Goal: Transaction & Acquisition: Purchase product/service

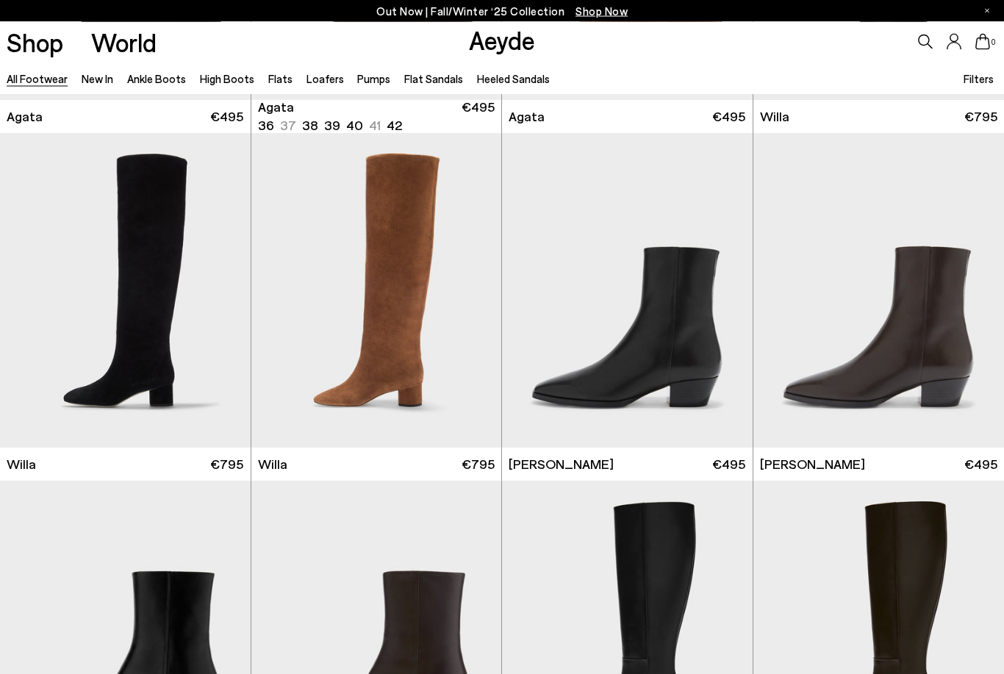
scroll to position [661, 0]
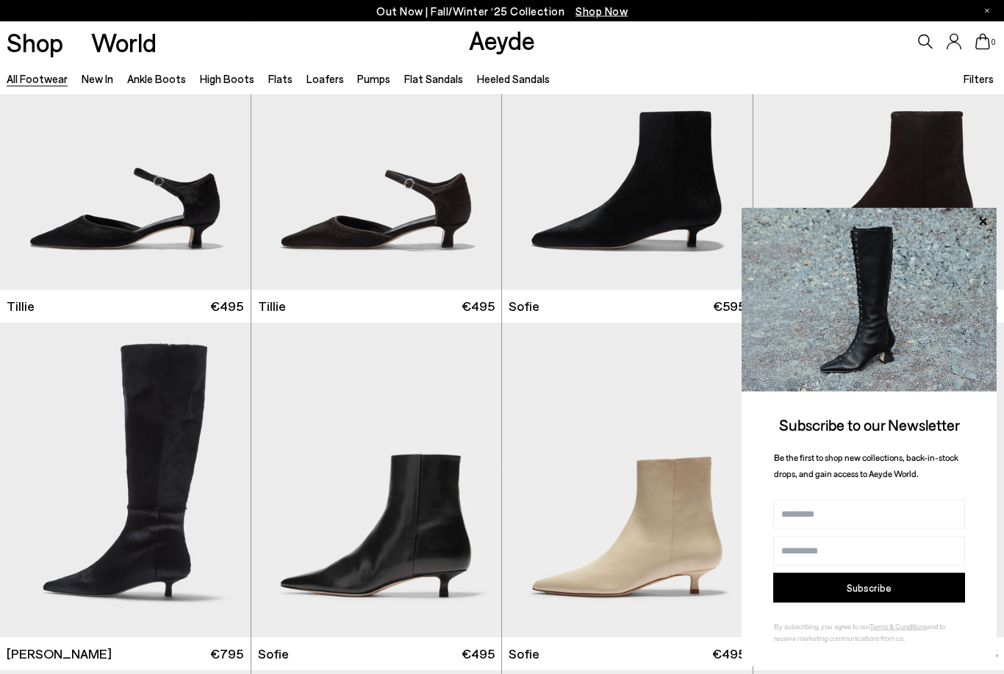
scroll to position [3947, 0]
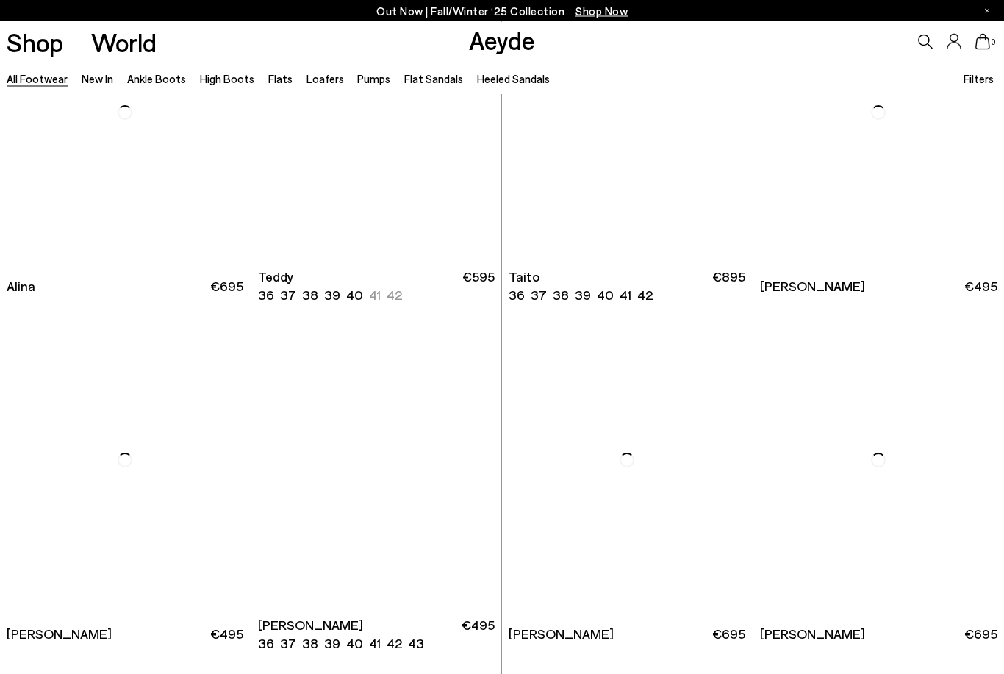
scroll to position [7795, 0]
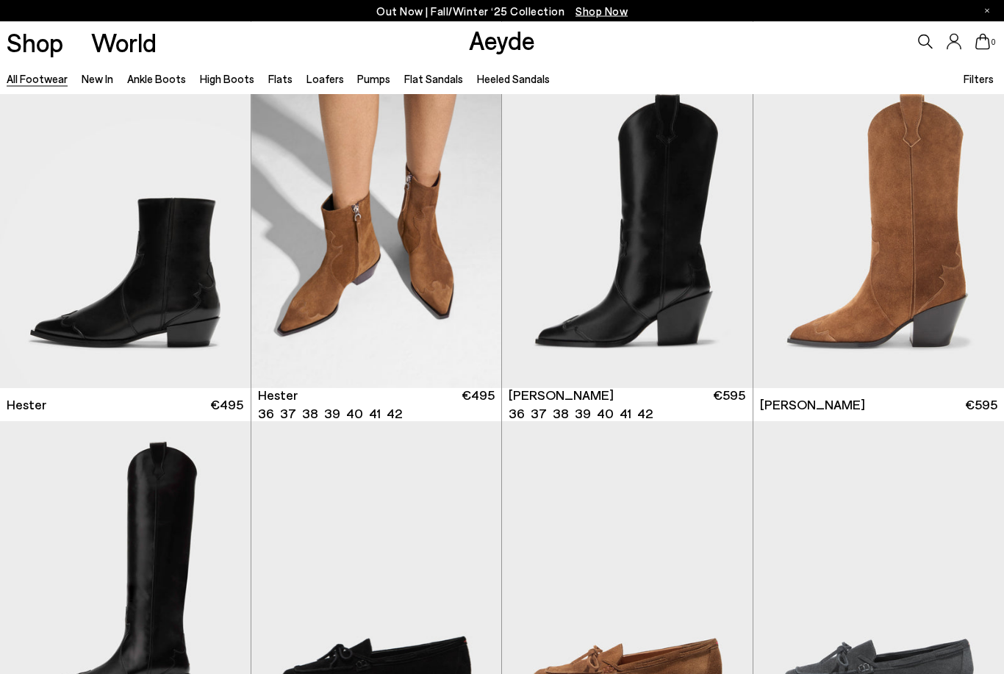
scroll to position [10458, 0]
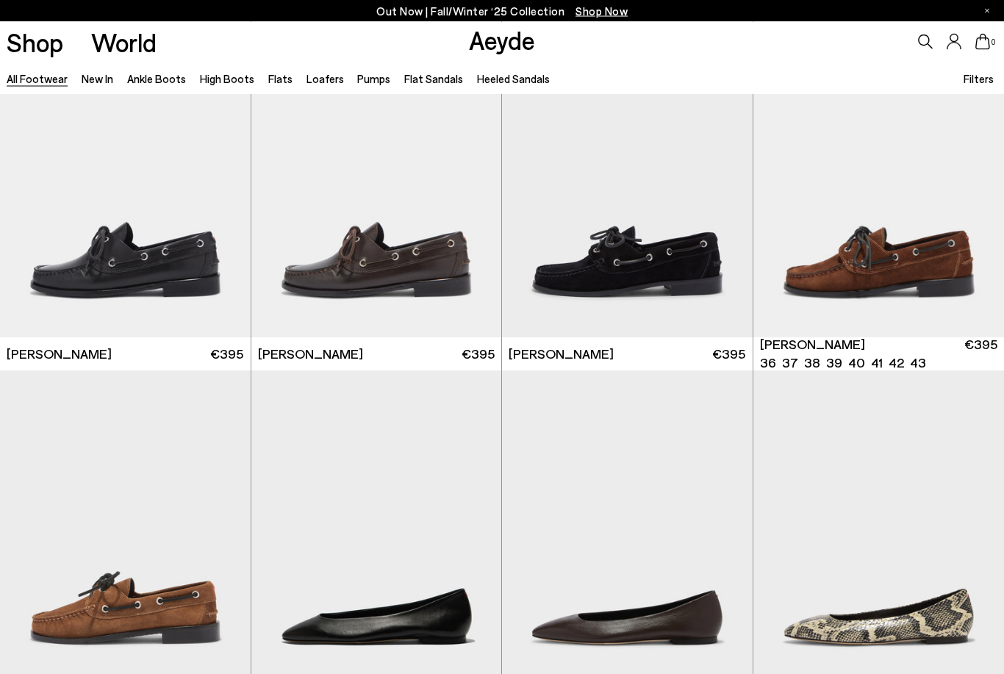
scroll to position [12599, 0]
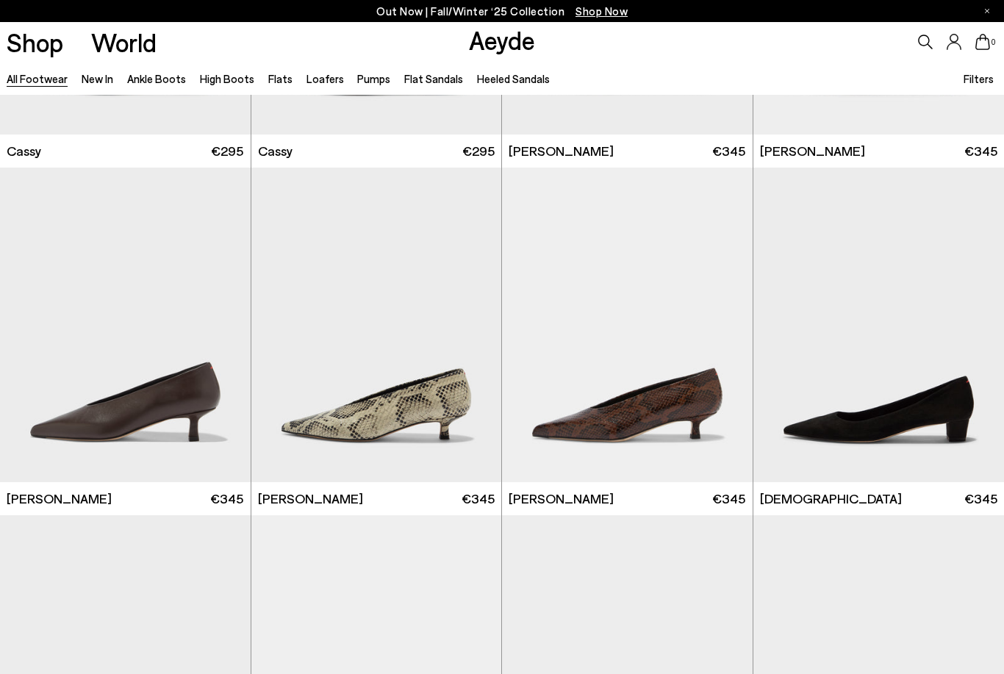
scroll to position [17091, 0]
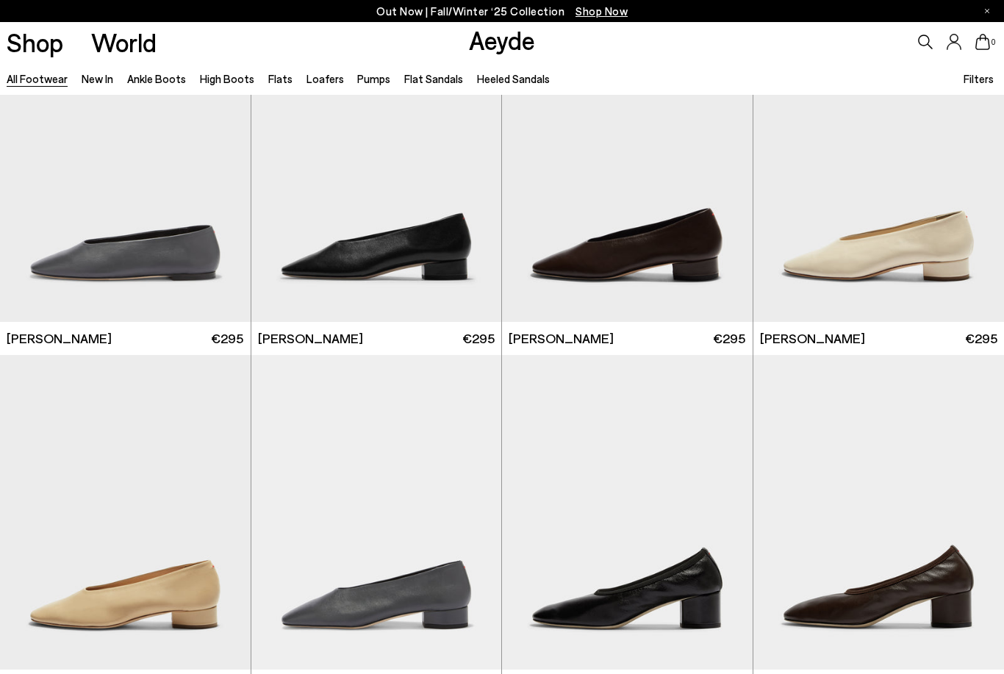
scroll to position [19258, 0]
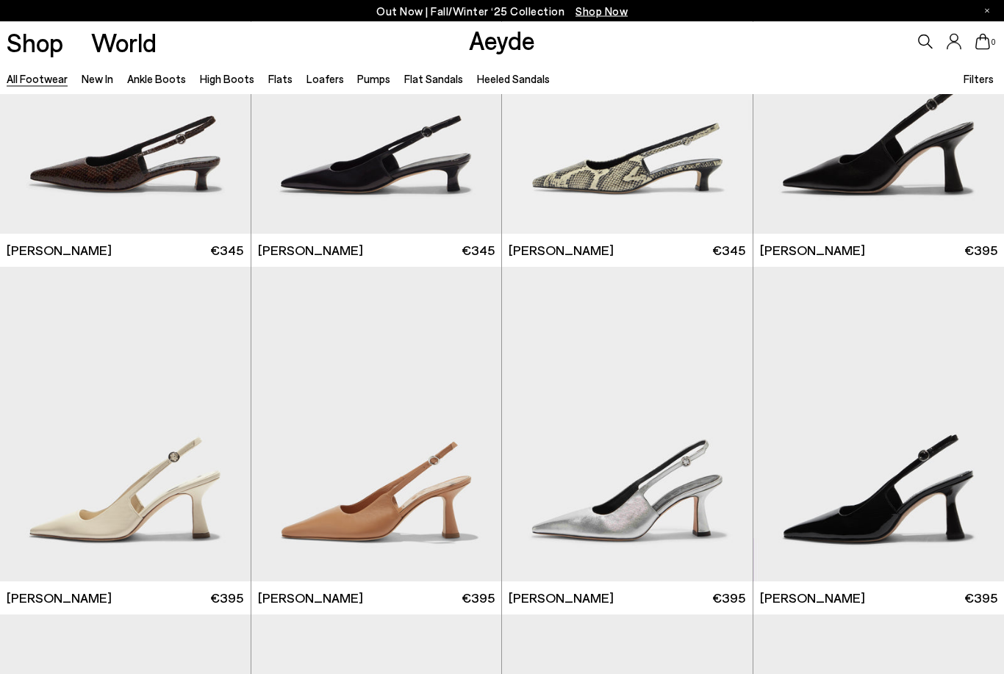
scroll to position [21409, 0]
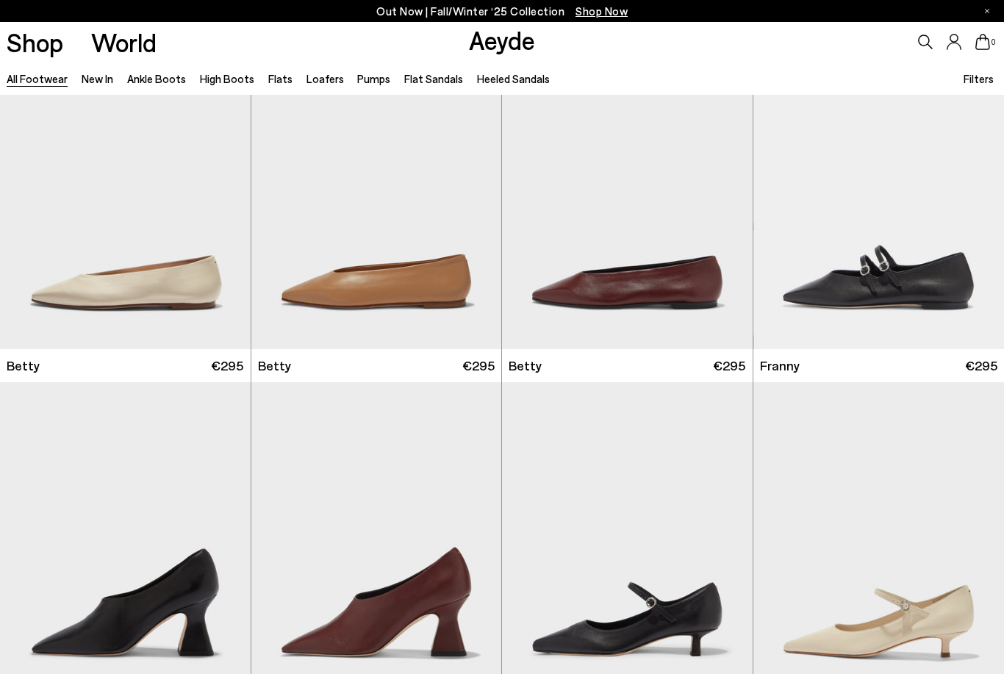
scroll to position [23401, 0]
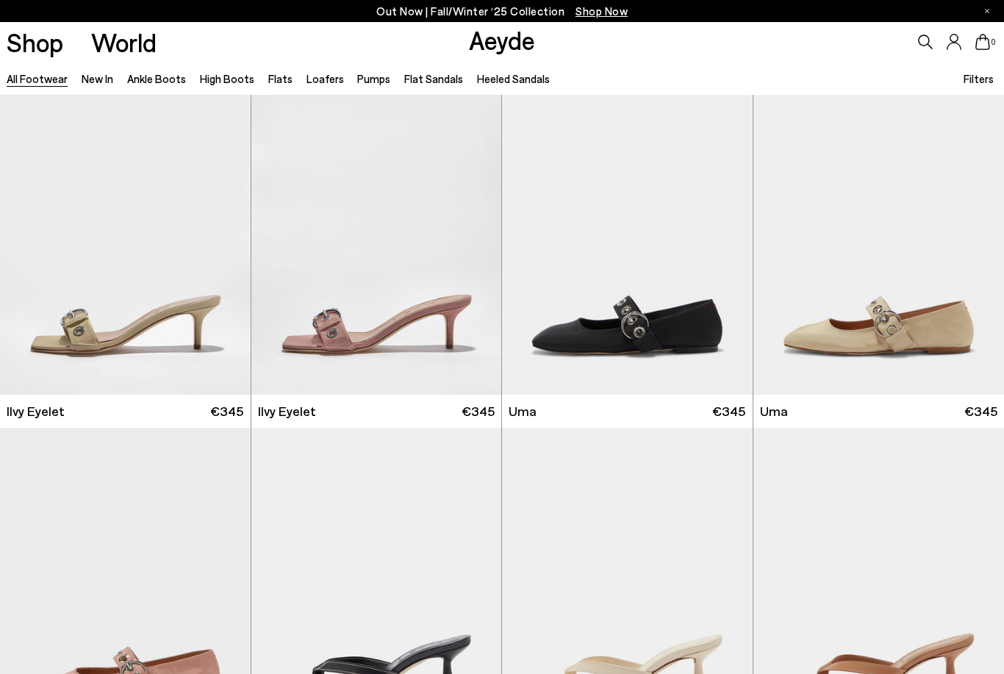
scroll to position [25521, 0]
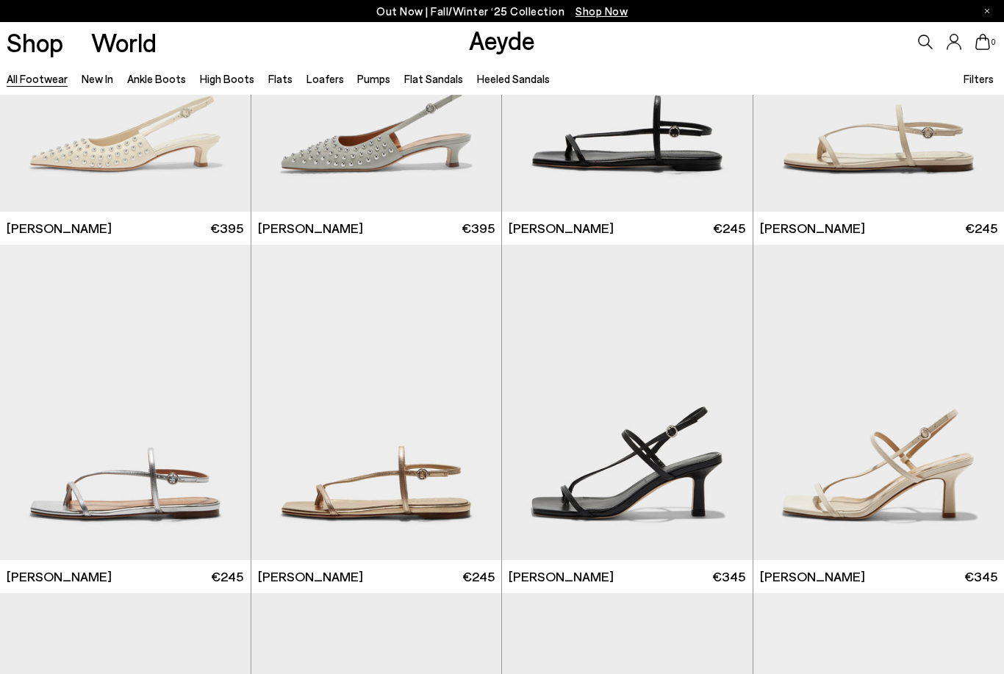
scroll to position [27641, 0]
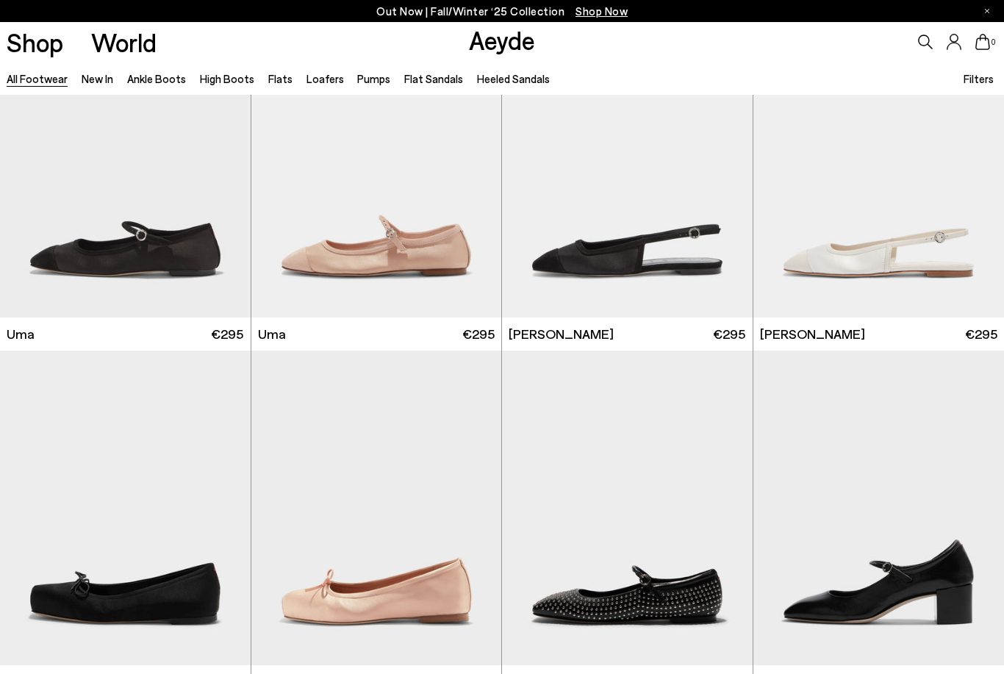
scroll to position [31050, 0]
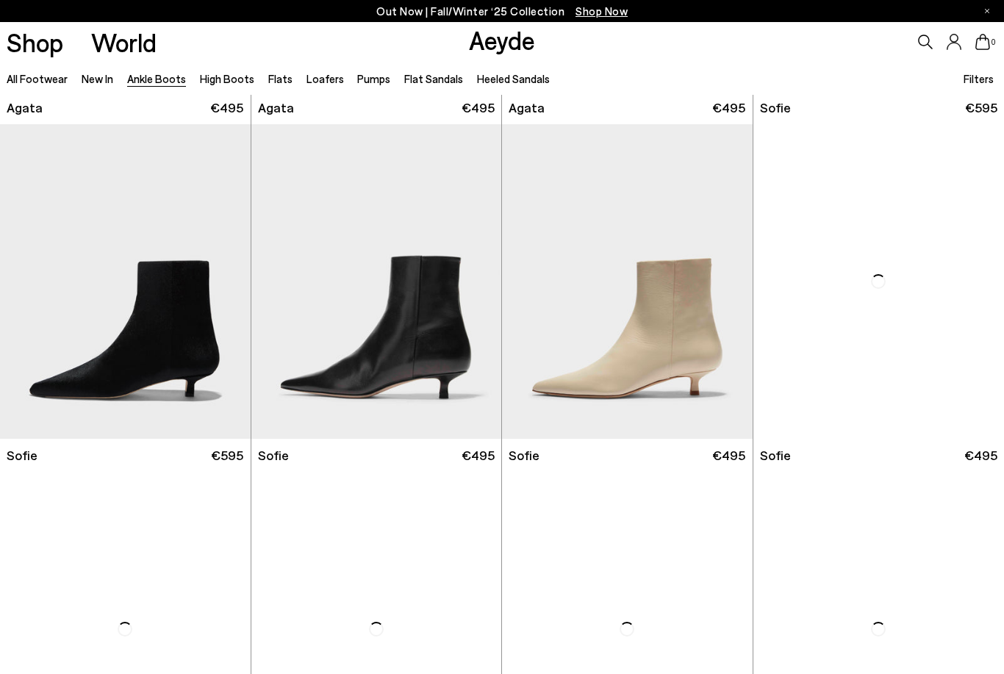
scroll to position [1101, 0]
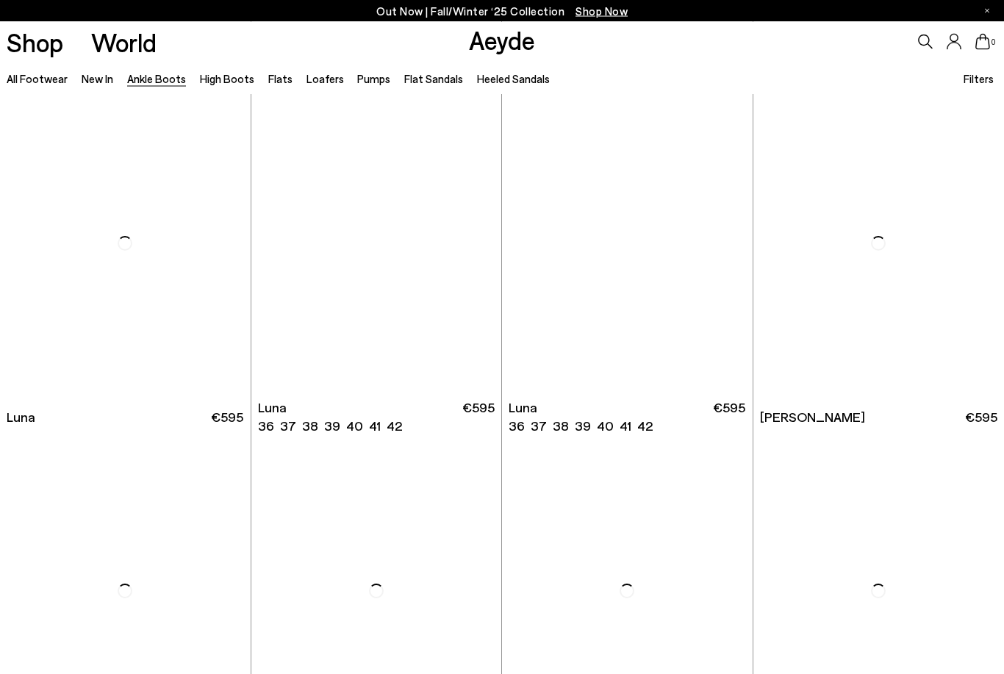
scroll to position [4185, 0]
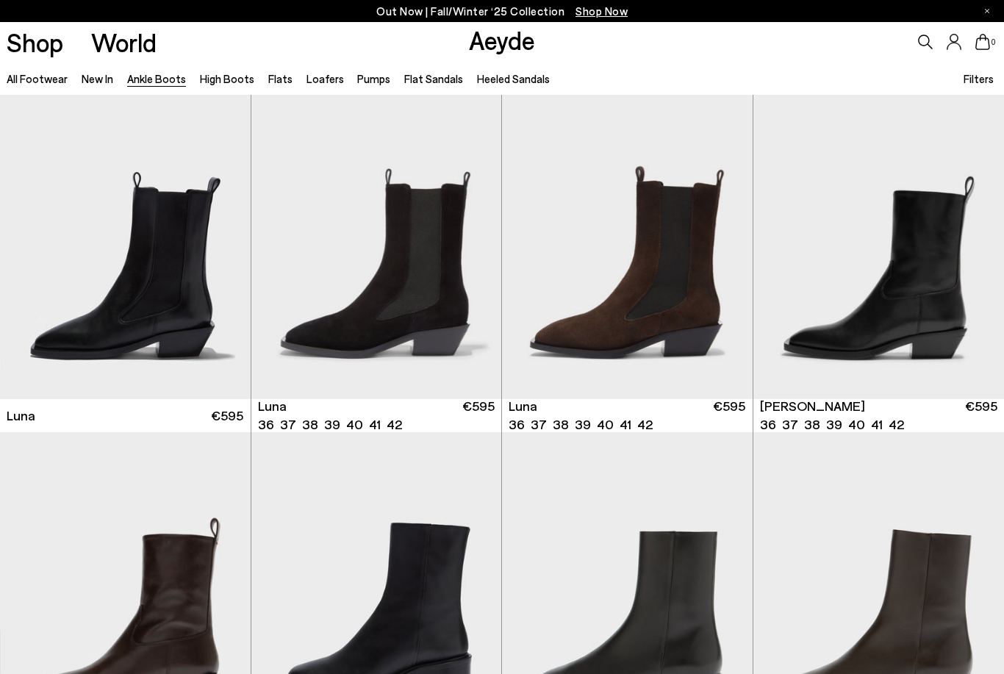
click at [958, 293] on img "1 / 6" at bounding box center [879, 242] width 251 height 315
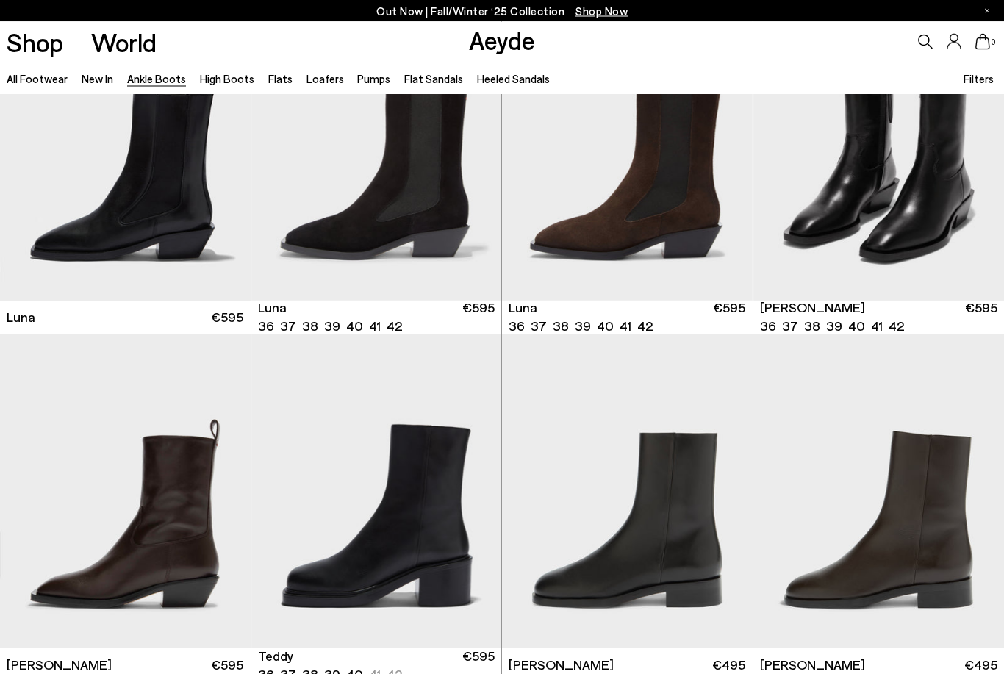
scroll to position [4284, 0]
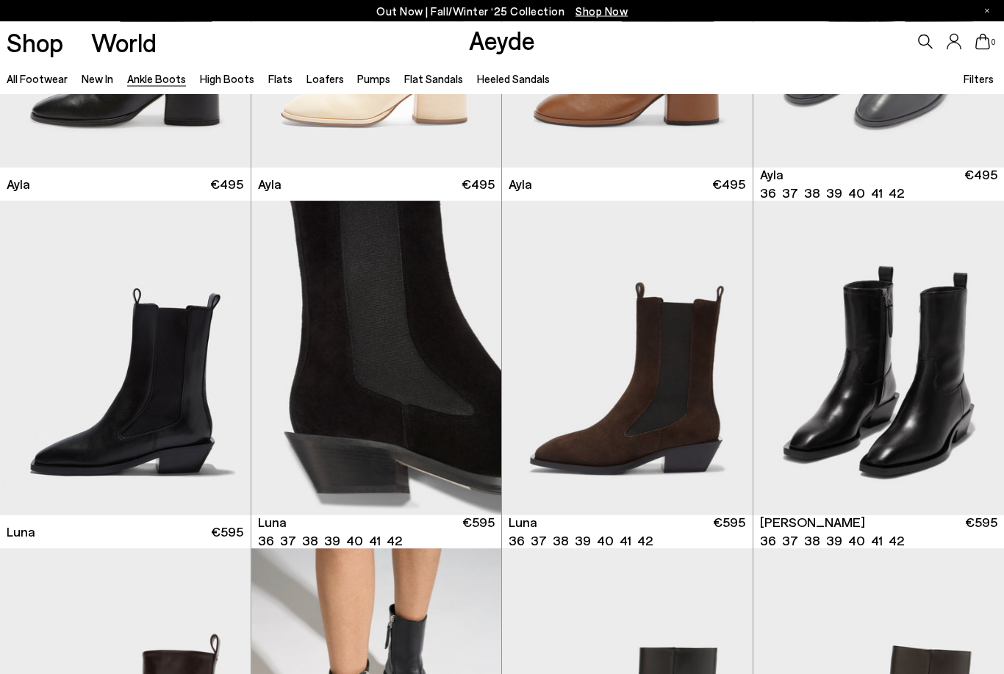
scroll to position [4075, 0]
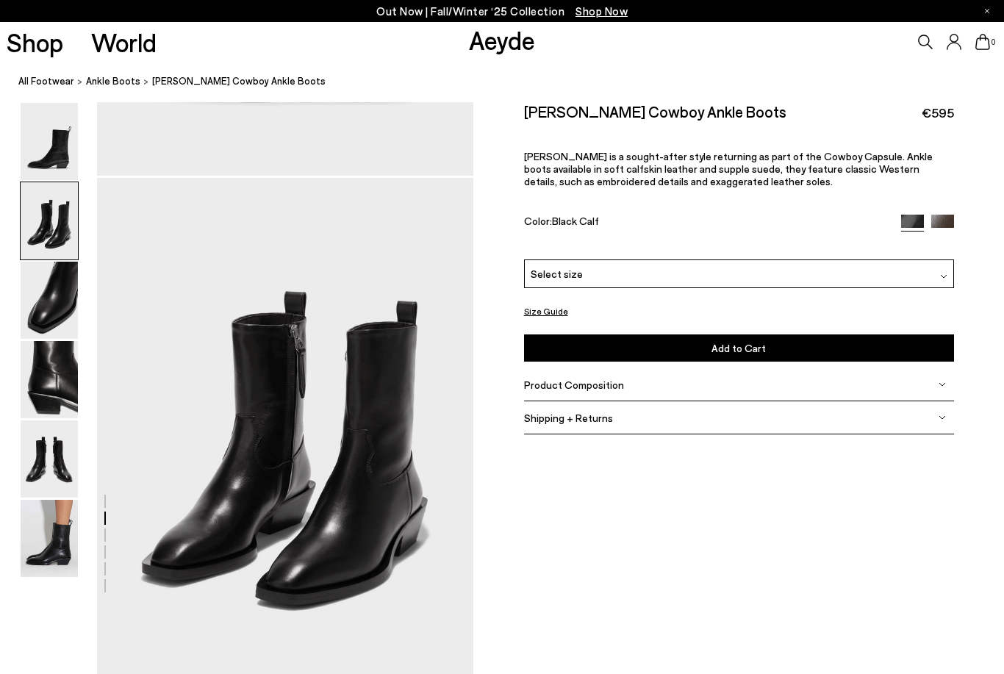
scroll to position [505, 0]
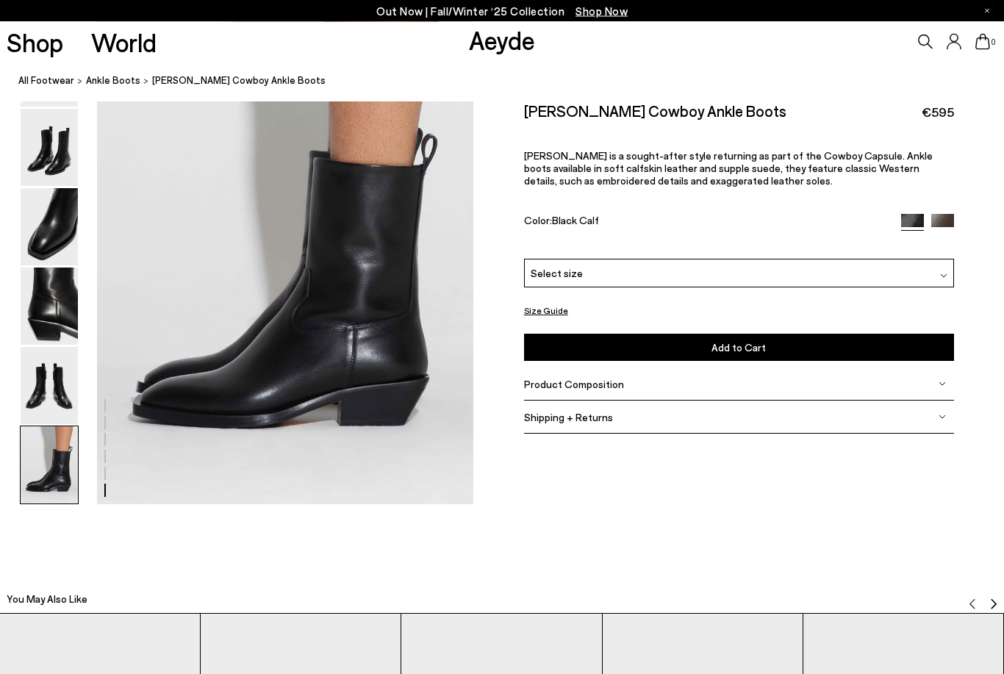
scroll to position [2624, 0]
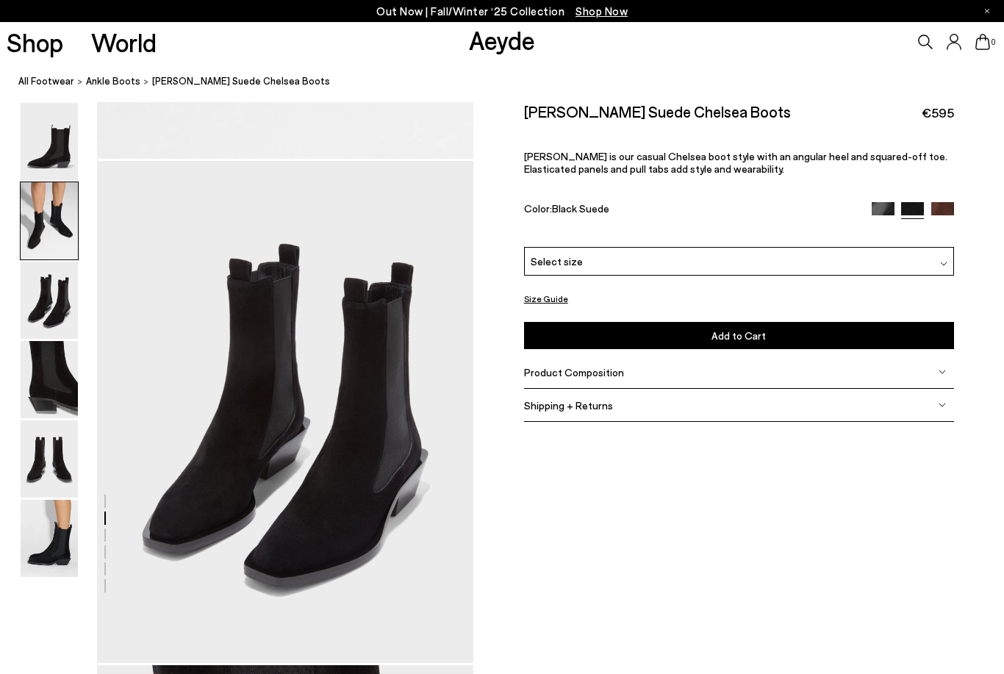
scroll to position [1009, 0]
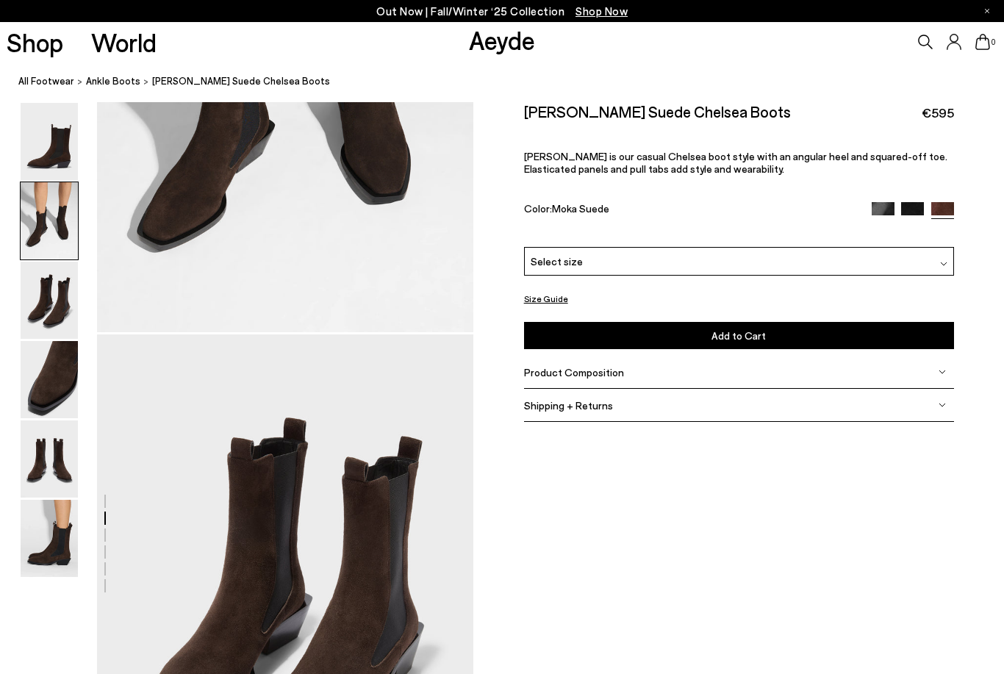
scroll to position [1009, 0]
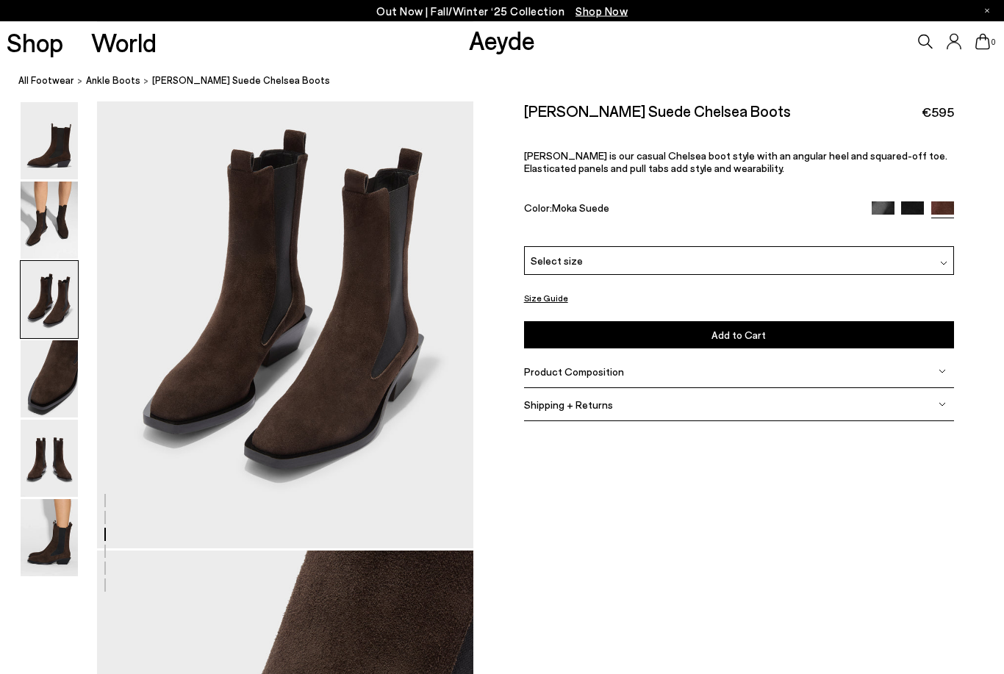
click at [43, 177] on img at bounding box center [49, 141] width 57 height 77
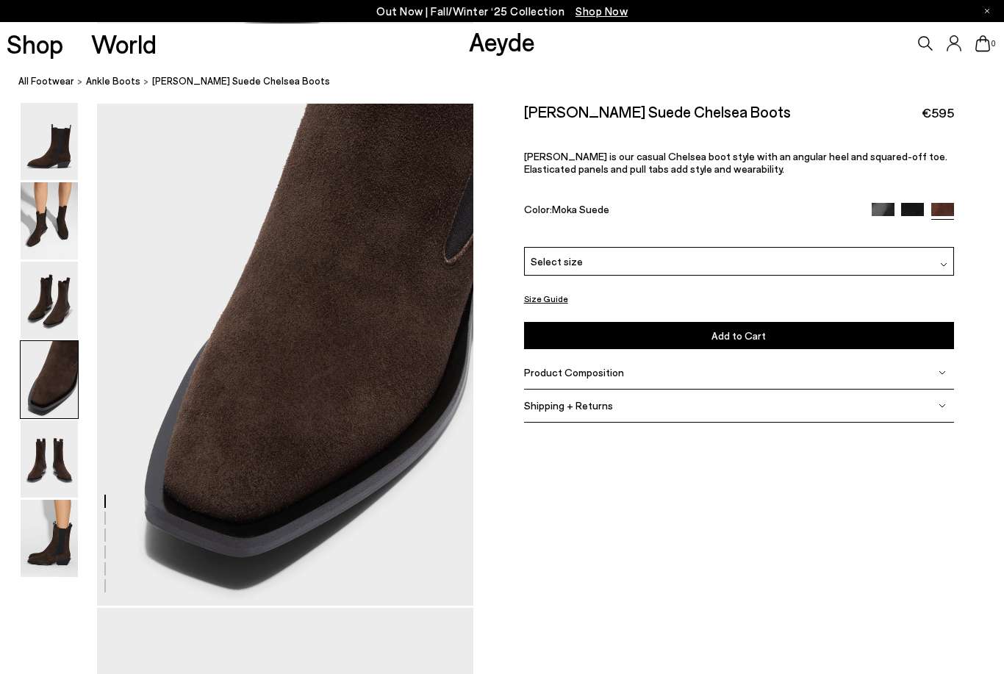
scroll to position [1724, 0]
